Goal: Task Accomplishment & Management: Complete application form

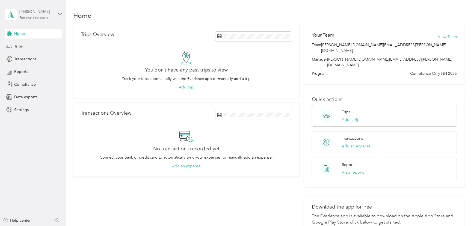
click at [32, 19] on div "Personal dashboard" at bounding box center [33, 17] width 29 height 3
click at [18, 109] on span "Settings" at bounding box center [21, 110] width 14 height 6
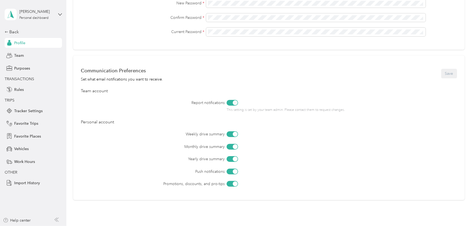
scroll to position [174, 0]
click at [35, 11] on div "Amy Voight" at bounding box center [36, 12] width 34 height 6
click at [49, 29] on div "You’re signed in as amy.voight@navenhealth.com Log out" at bounding box center [93, 38] width 177 height 31
click at [59, 14] on icon at bounding box center [60, 15] width 4 height 4
click at [46, 108] on div "Tracker Settings" at bounding box center [33, 111] width 57 height 10
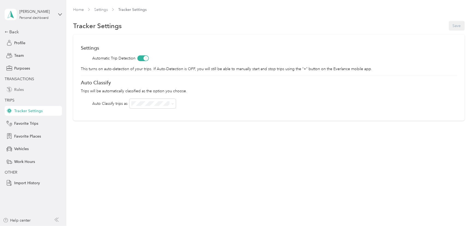
click at [20, 88] on span "Rules" at bounding box center [19, 90] width 10 height 6
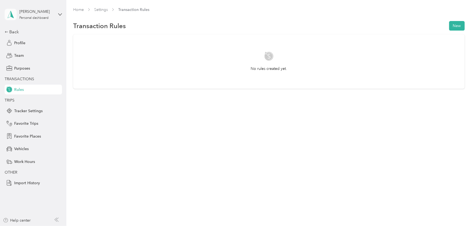
click at [13, 12] on icon at bounding box center [11, 15] width 8 height 8
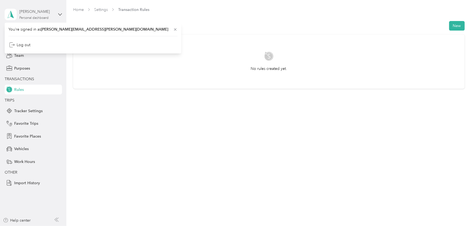
click at [33, 13] on div "Amy Voight" at bounding box center [36, 12] width 34 height 6
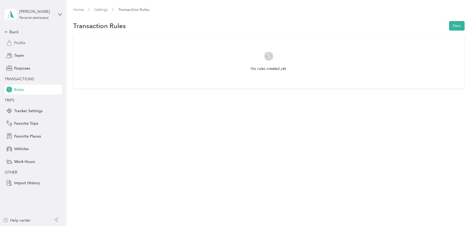
click at [22, 43] on span "Profile" at bounding box center [19, 43] width 11 height 6
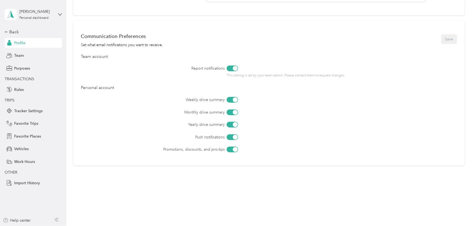
scroll to position [209, 0]
click at [31, 185] on span "Import History" at bounding box center [27, 183] width 26 height 6
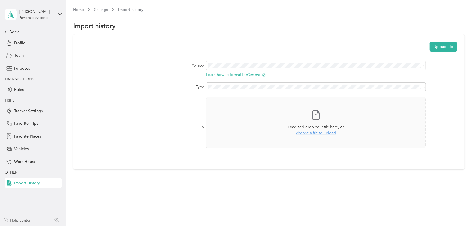
click at [28, 220] on div "Help center" at bounding box center [17, 220] width 28 height 6
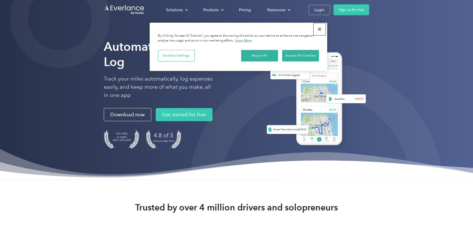
click at [318, 28] on button "Close" at bounding box center [319, 29] width 12 height 12
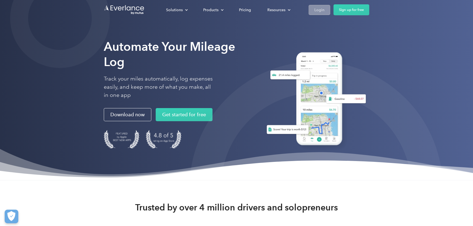
click at [319, 7] on div "Login" at bounding box center [319, 10] width 10 height 7
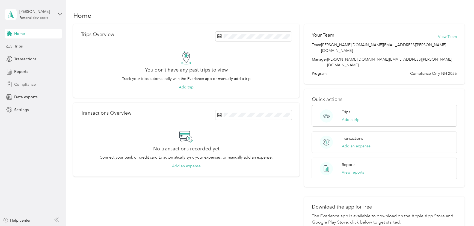
click at [32, 85] on span "Compliance" at bounding box center [25, 85] width 22 height 6
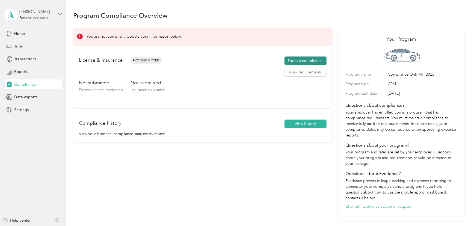
click at [320, 61] on button "Update compliance" at bounding box center [305, 60] width 42 height 9
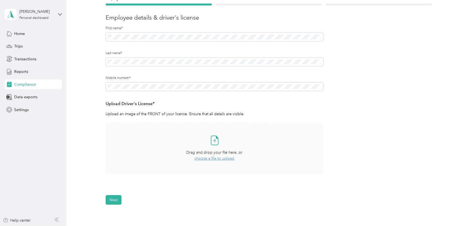
scroll to position [74, 0]
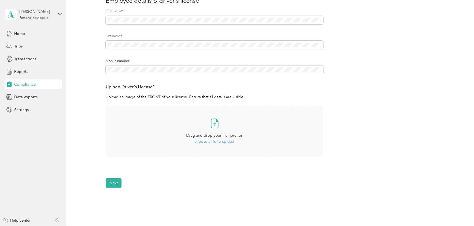
click at [216, 141] on span "choose a file to upload" at bounding box center [215, 141] width 40 height 5
click at [118, 199] on button "Next" at bounding box center [114, 199] width 16 height 10
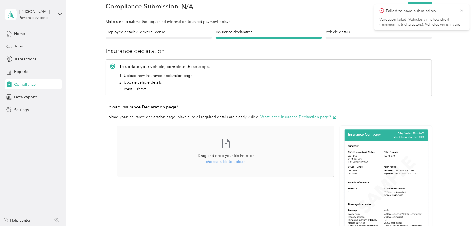
scroll to position [31, 0]
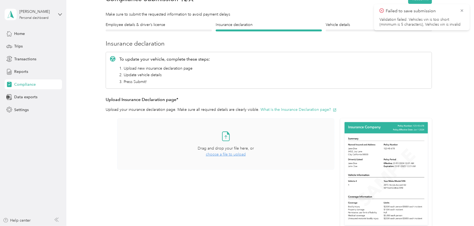
click at [225, 156] on span "choose a file to upload" at bounding box center [226, 154] width 40 height 5
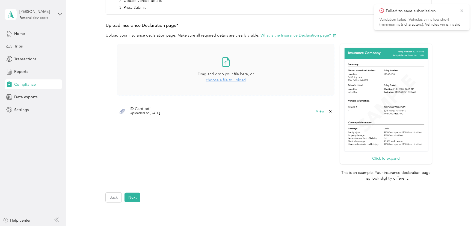
scroll to position [106, 0]
click at [133, 197] on button "Next" at bounding box center [132, 197] width 16 height 10
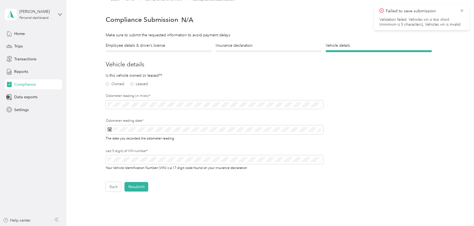
scroll to position [7, 0]
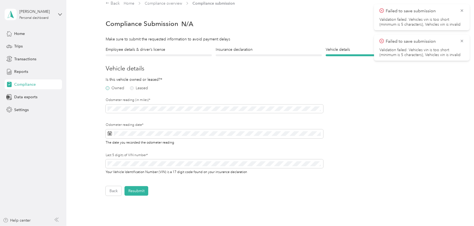
click at [109, 87] on label "Owned" at bounding box center [115, 88] width 19 height 4
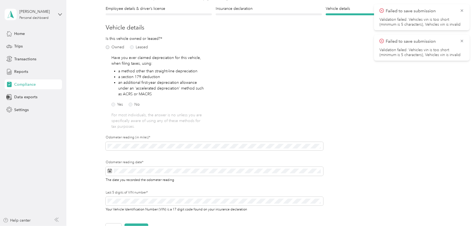
scroll to position [56, 0]
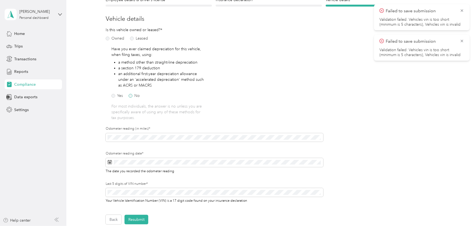
click at [133, 97] on label "No" at bounding box center [134, 96] width 11 height 4
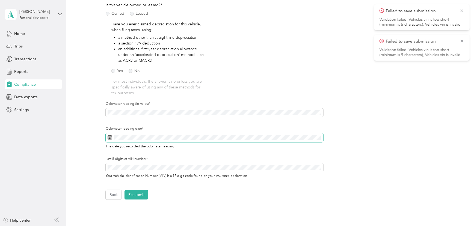
click at [141, 140] on span at bounding box center [214, 137] width 217 height 9
click at [109, 137] on icon at bounding box center [110, 137] width 4 height 4
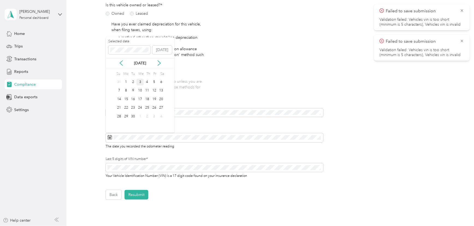
click at [142, 81] on div "3" at bounding box center [139, 82] width 7 height 7
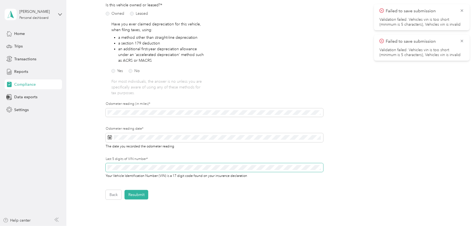
click at [120, 171] on span at bounding box center [214, 167] width 217 height 9
click at [145, 195] on button "Resubmit" at bounding box center [136, 195] width 24 height 10
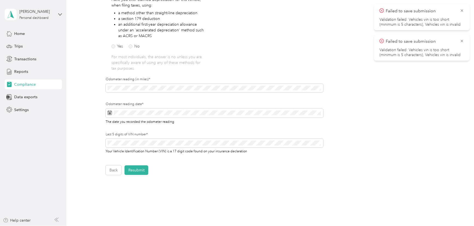
scroll to position [106, 0]
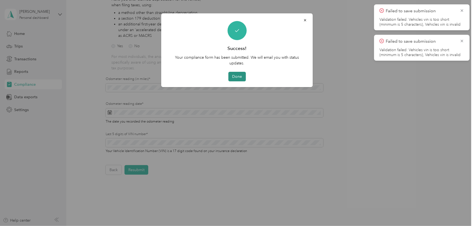
click at [245, 77] on button "Done" at bounding box center [236, 77] width 17 height 10
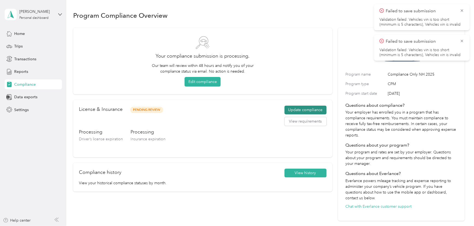
click at [303, 107] on button "Update compliance" at bounding box center [305, 110] width 42 height 9
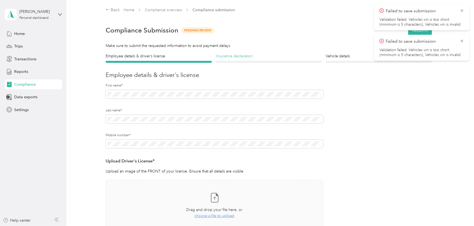
click at [252, 54] on h4 "Insurance declaration" at bounding box center [269, 56] width 106 height 6
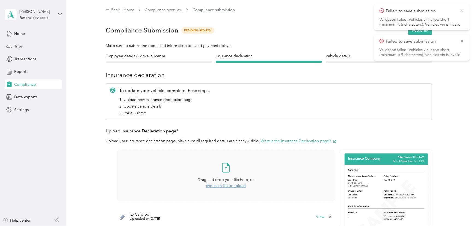
click at [230, 186] on span "choose a file to upload" at bounding box center [226, 185] width 40 height 5
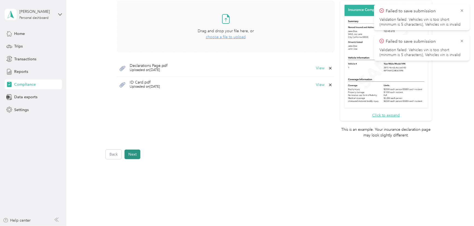
click at [136, 156] on button "Next" at bounding box center [132, 155] width 16 height 10
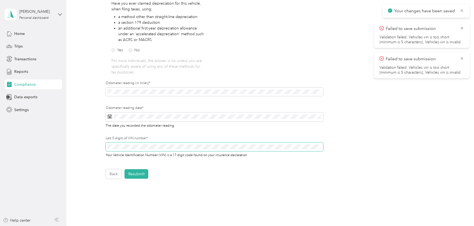
scroll to position [106, 0]
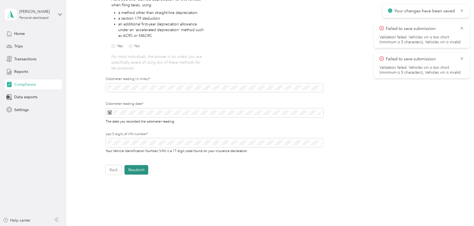
click at [136, 169] on button "Resubmit" at bounding box center [136, 170] width 24 height 10
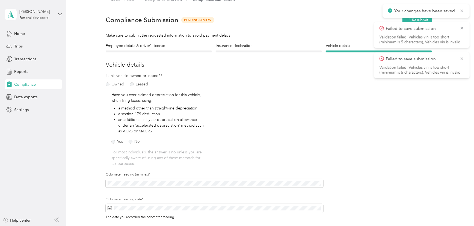
scroll to position [7, 0]
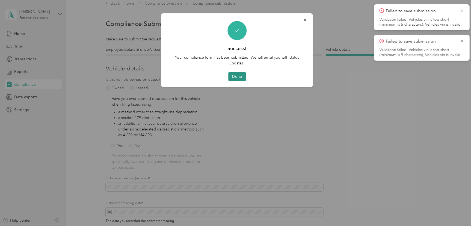
click at [238, 77] on button "Done" at bounding box center [236, 77] width 17 height 10
